Goal: Navigation & Orientation: Find specific page/section

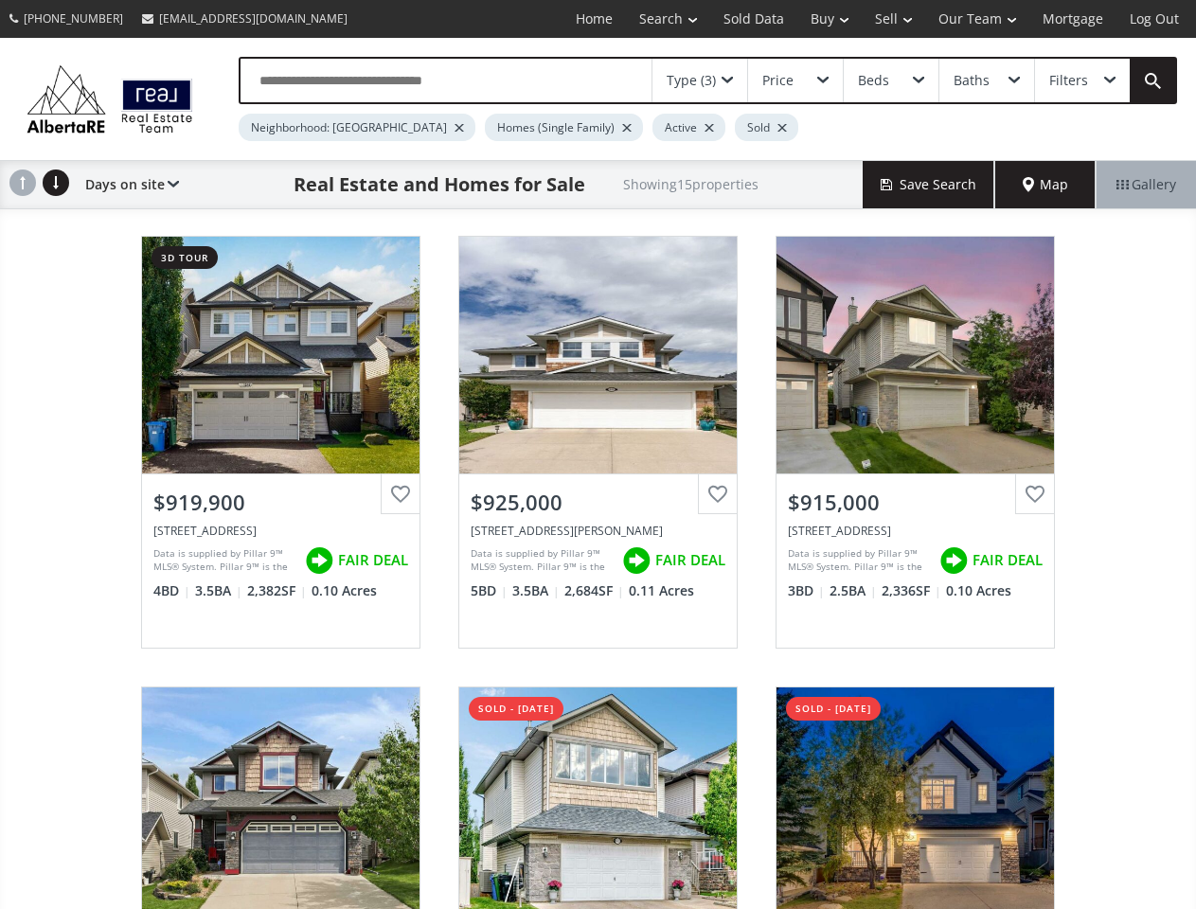
click at [654, 19] on link "Search" at bounding box center [668, 19] width 84 height 38
click at [820, 19] on link "Buy" at bounding box center [829, 19] width 64 height 38
click at [887, 19] on link "Sell" at bounding box center [893, 19] width 63 height 38
click at [975, 19] on link "Our Team" at bounding box center [977, 19] width 104 height 38
click at [1154, 19] on link "Log Out" at bounding box center [1154, 19] width 76 height 38
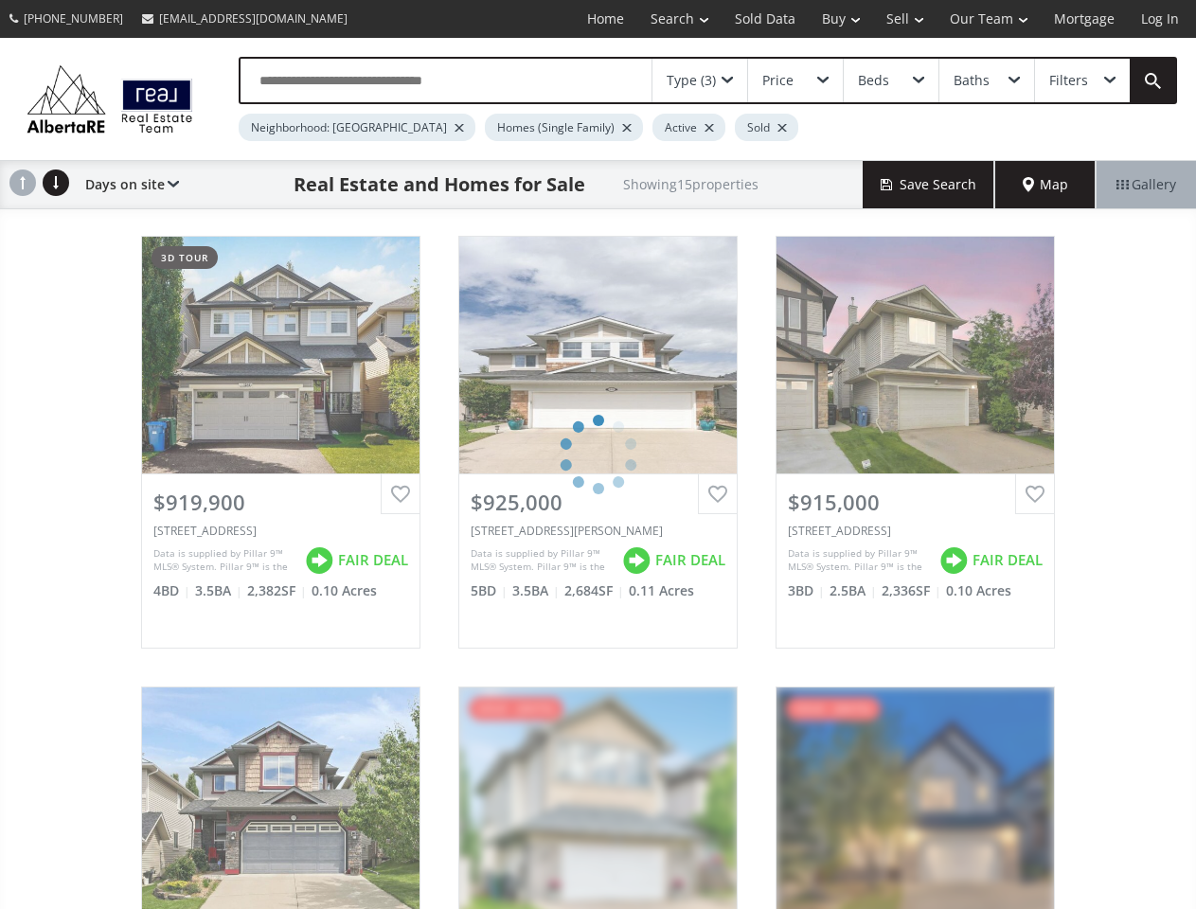
click at [700, 80] on div "Type (3)" at bounding box center [691, 80] width 49 height 13
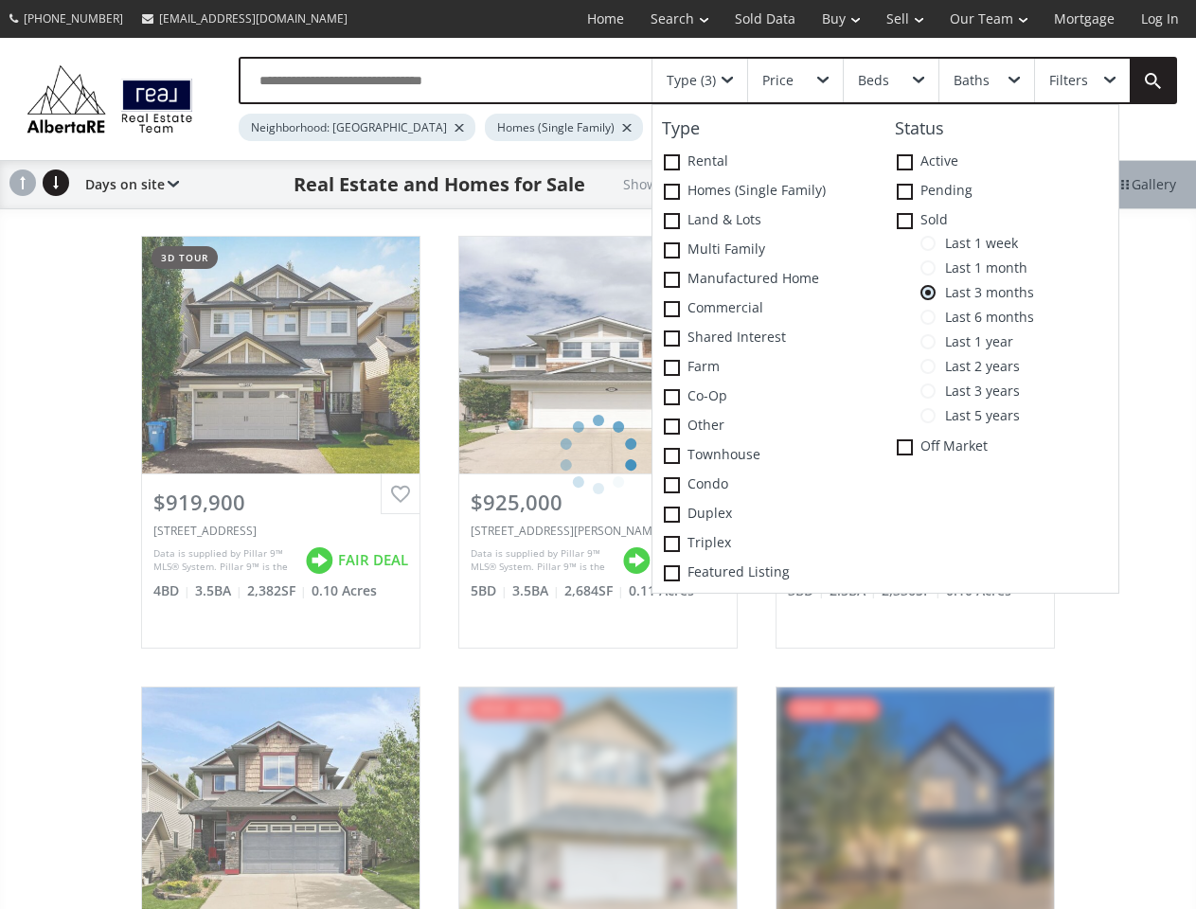
click at [795, 80] on div "Price" at bounding box center [795, 81] width 95 height 44
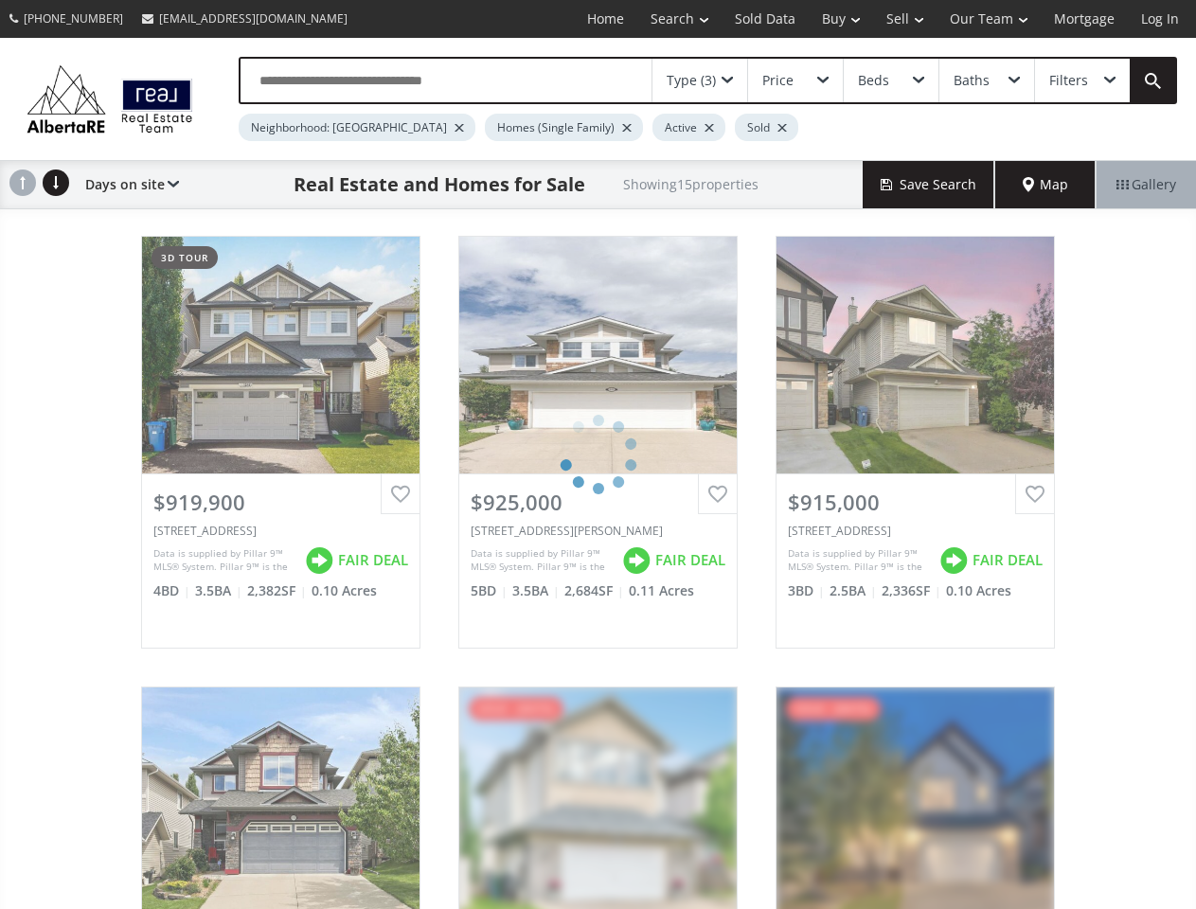
click at [890, 80] on div "Beds" at bounding box center [891, 81] width 95 height 44
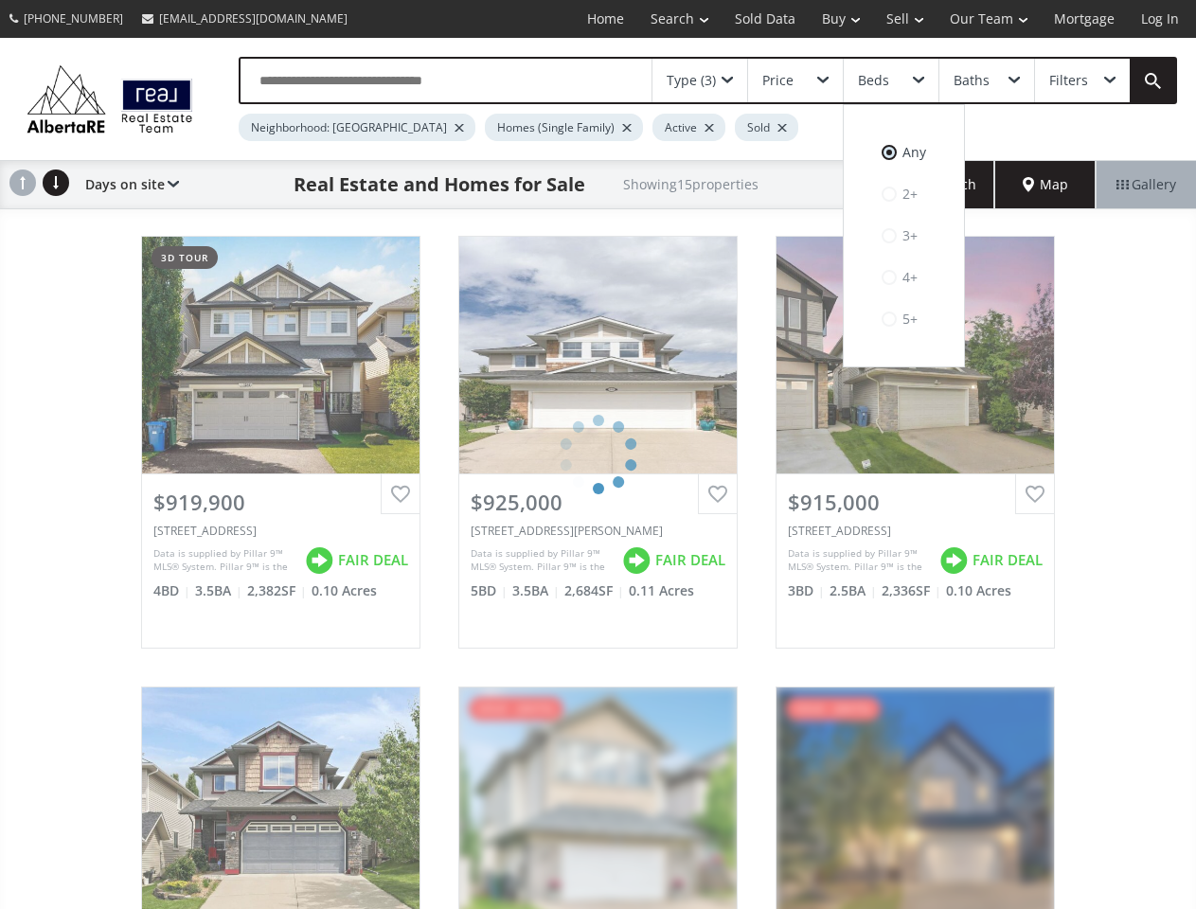
click at [986, 80] on div "Baths" at bounding box center [972, 80] width 36 height 13
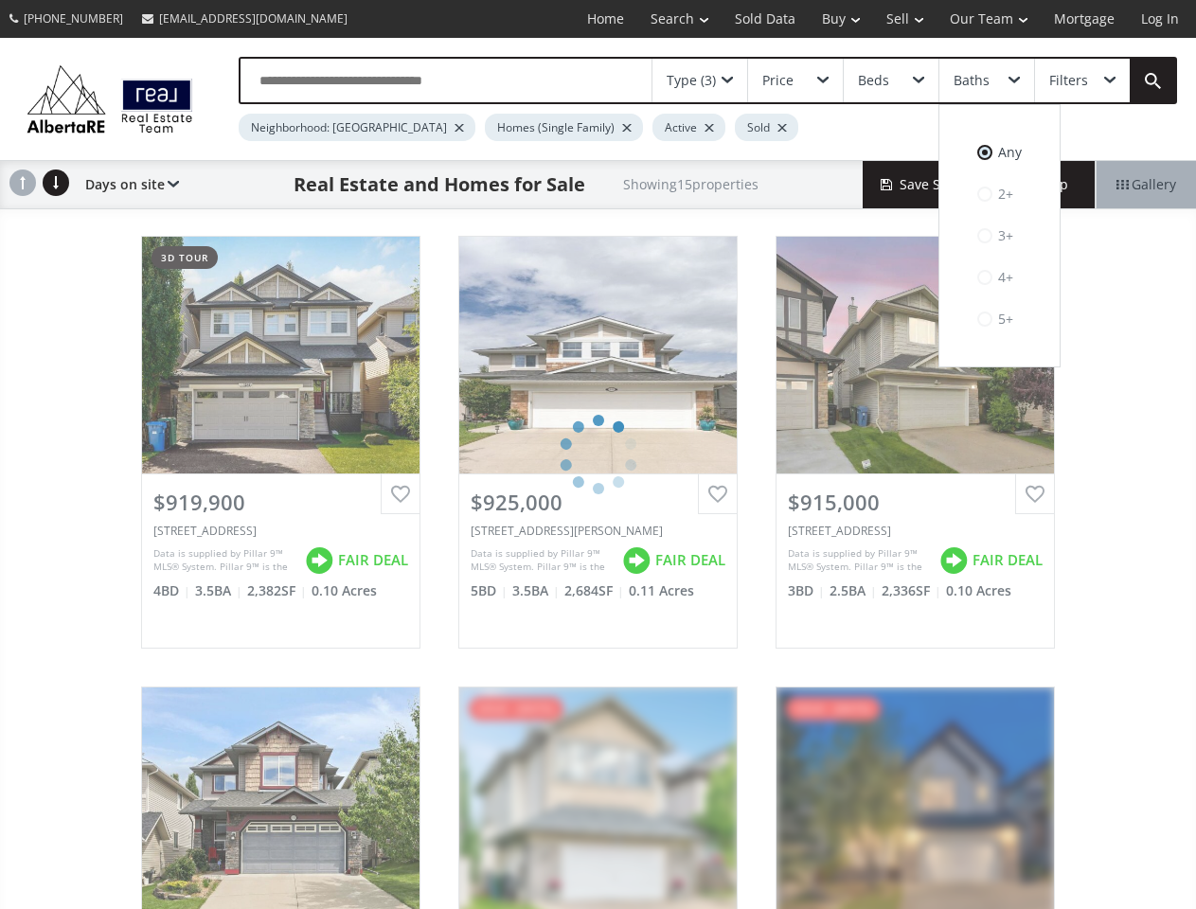
click at [1081, 80] on div "Filters" at bounding box center [1068, 80] width 39 height 13
